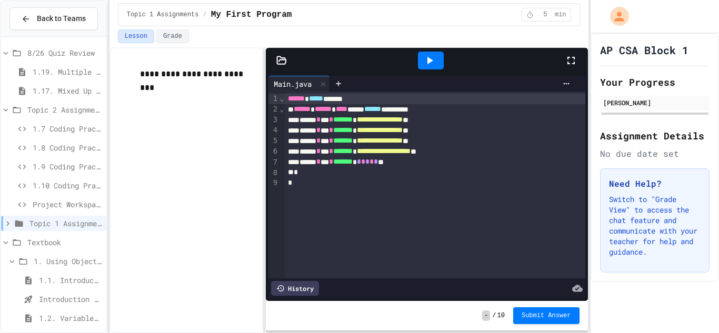
click at [72, 165] on span "1.9 Coding Practice" at bounding box center [67, 166] width 69 height 11
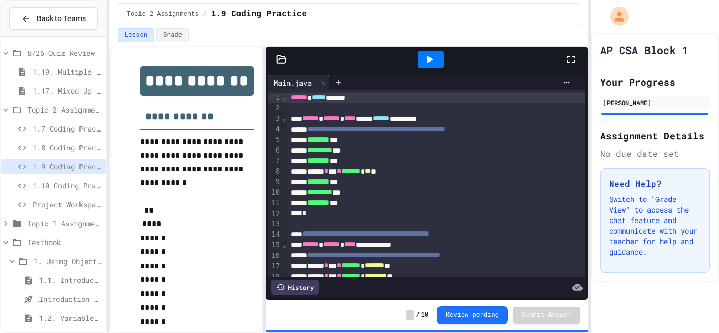
click at [409, 214] on div "*" at bounding box center [436, 213] width 299 height 11
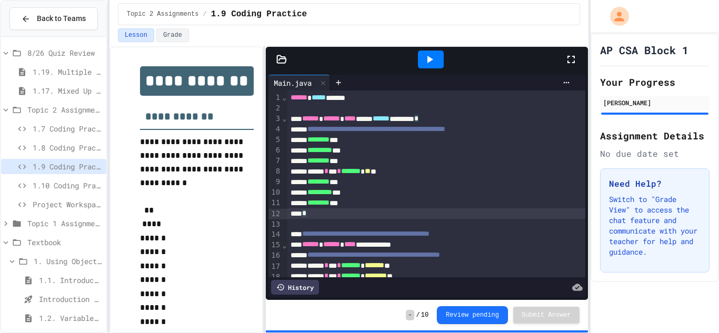
click at [413, 226] on div at bounding box center [436, 224] width 299 height 11
click at [17, 186] on icon at bounding box center [22, 185] width 13 height 9
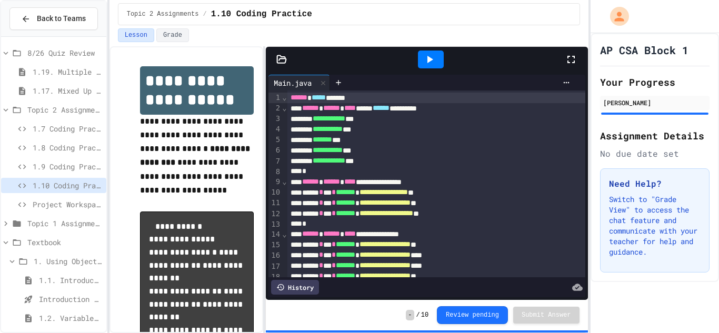
click at [59, 55] on span "8/26 Quiz Review" at bounding box center [64, 52] width 75 height 11
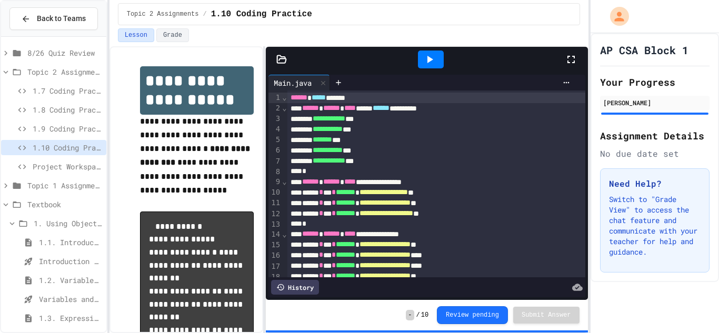
click at [59, 55] on span "8/26 Quiz Review" at bounding box center [64, 52] width 75 height 11
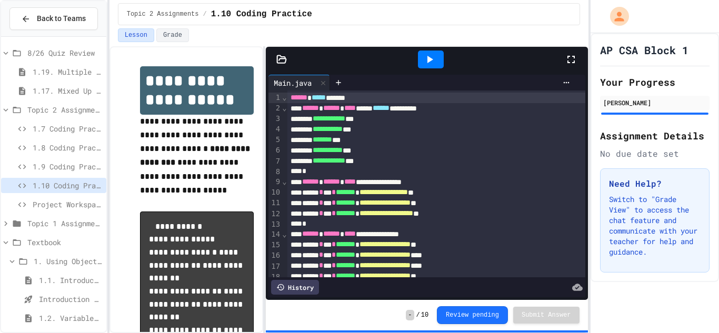
click at [62, 62] on div "8/26 Quiz Review" at bounding box center [53, 54] width 105 height 19
